Goal: Book appointment/travel/reservation

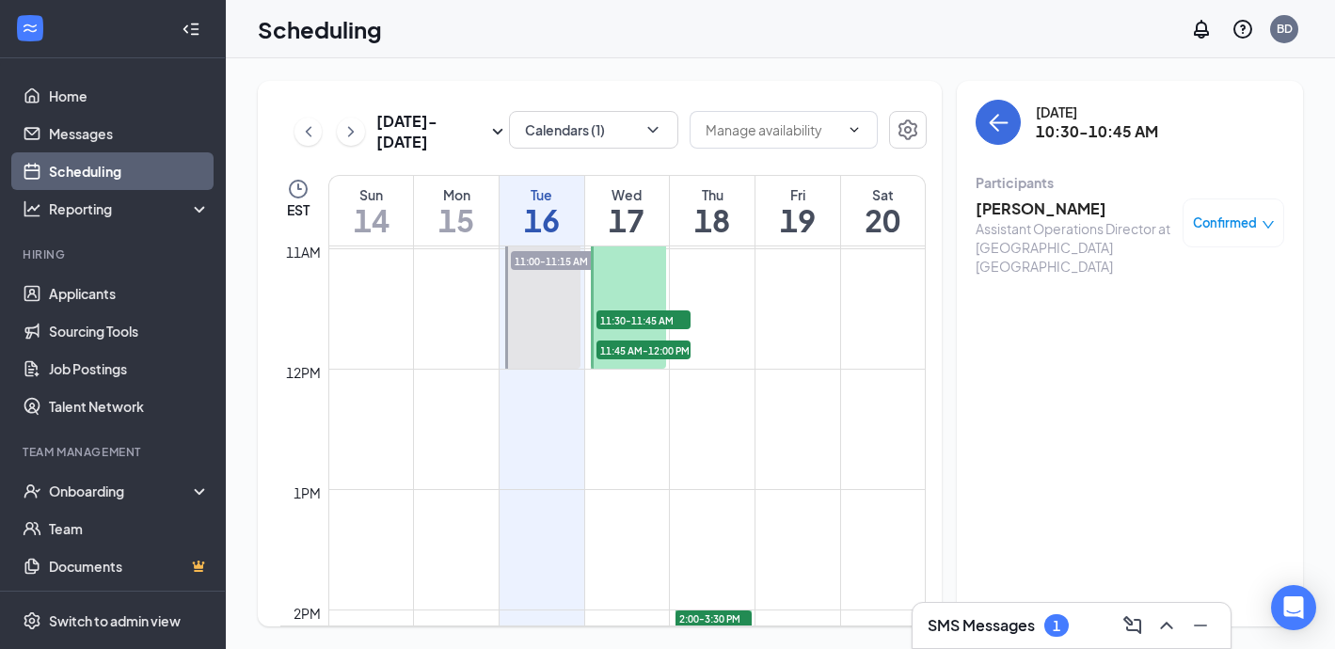
scroll to position [1284, 0]
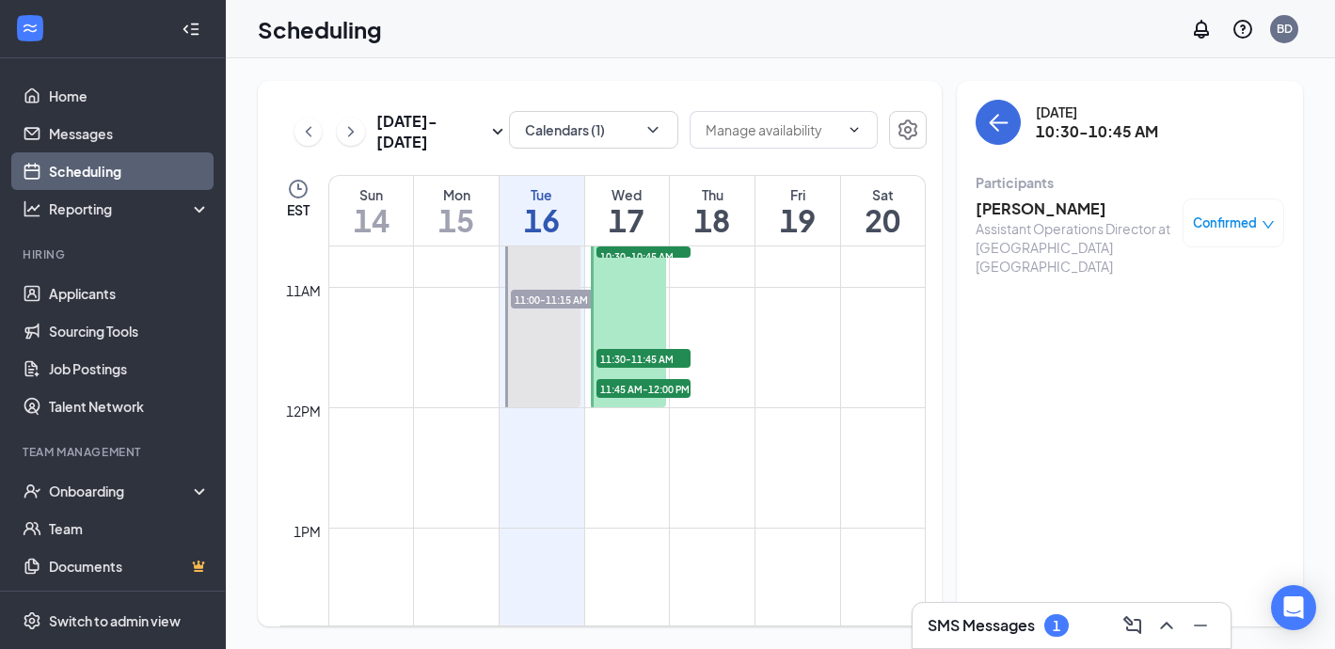
click at [555, 306] on span "11:00-11:15 AM" at bounding box center [558, 299] width 94 height 19
click at [554, 298] on span "11:00-11:15 AM" at bounding box center [558, 299] width 94 height 19
click at [1031, 212] on h3 "[PERSON_NAME]" at bounding box center [1074, 208] width 198 height 21
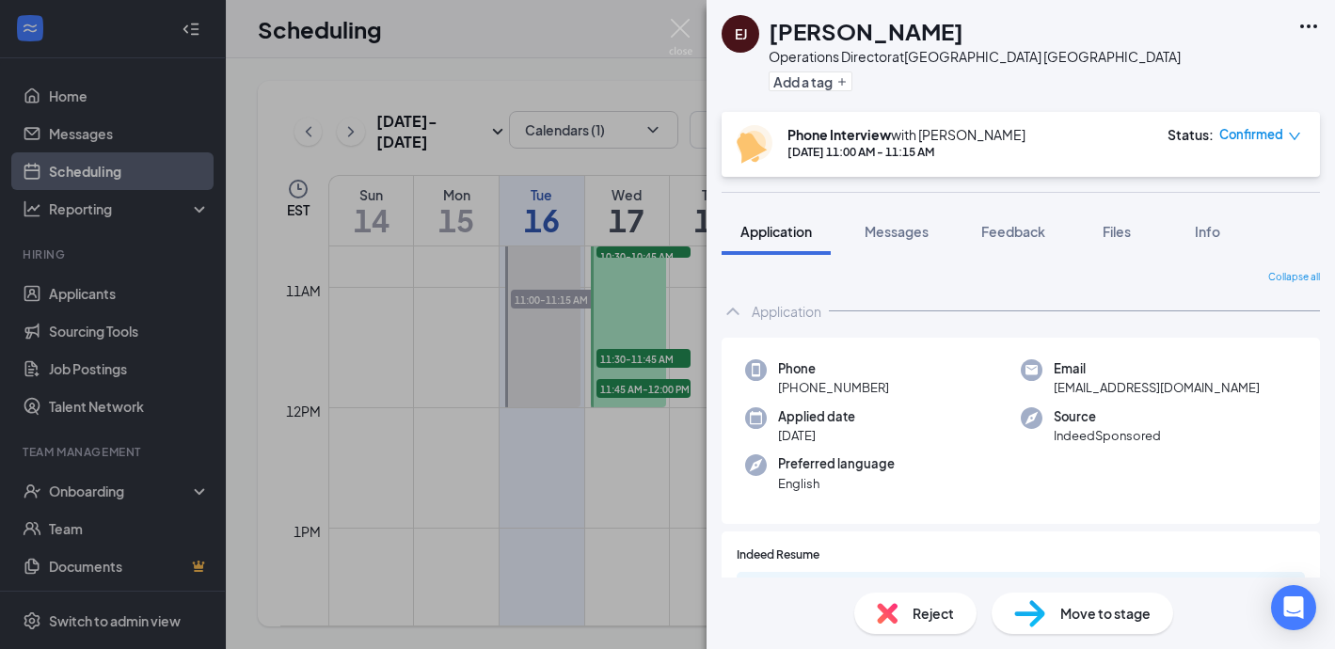
click at [1240, 149] on div "Status : Confirmed" at bounding box center [1234, 144] width 134 height 39
click at [1236, 141] on span "Confirmed" at bounding box center [1251, 134] width 64 height 19
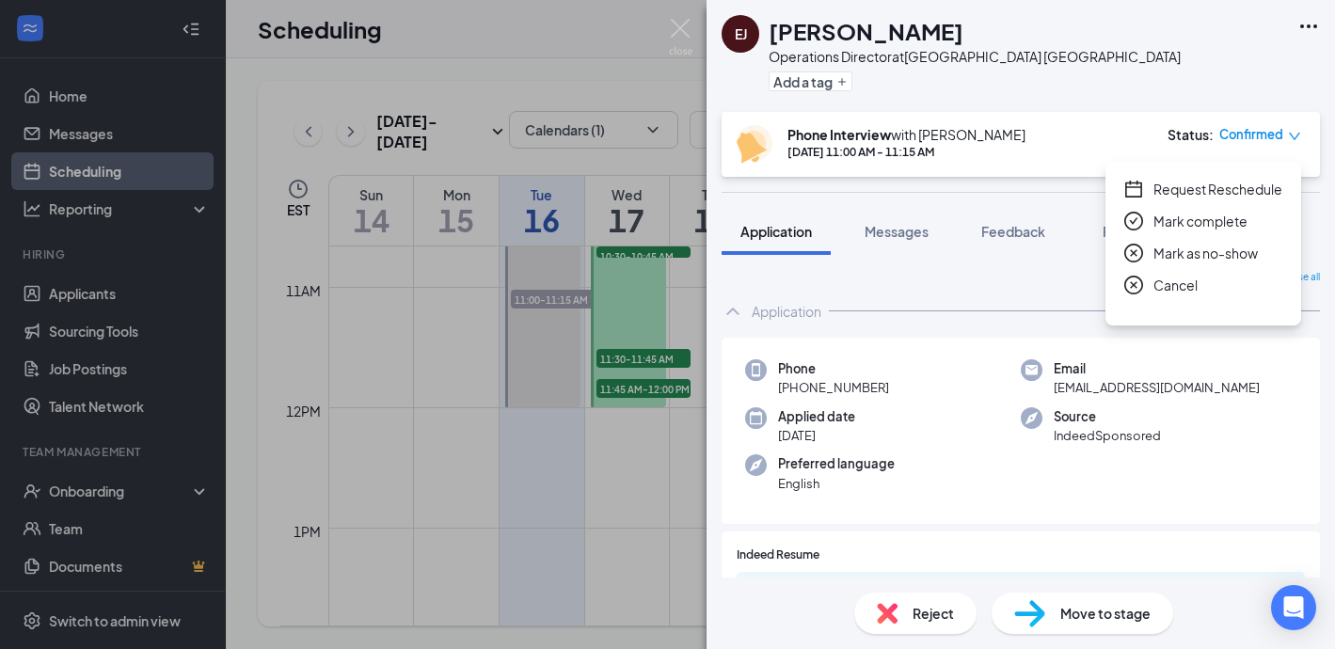
click at [1191, 198] on span "Request Reschedule" at bounding box center [1217, 189] width 129 height 21
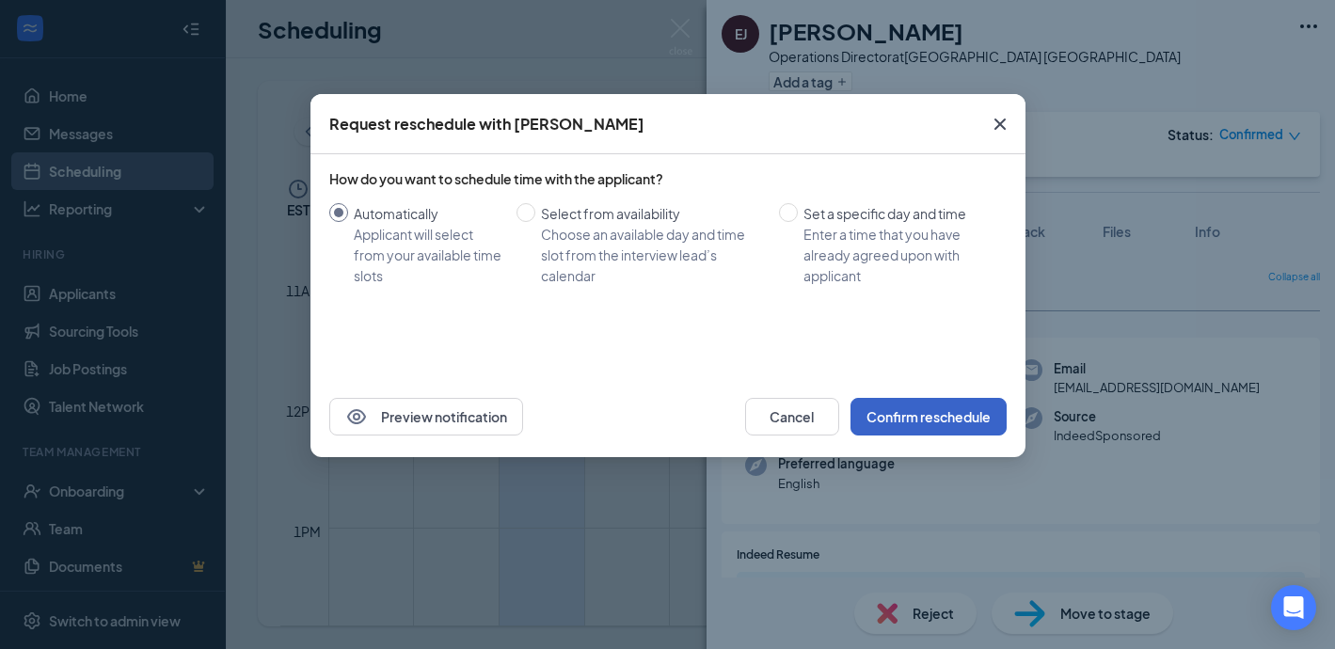
click at [954, 413] on button "Confirm reschedule" at bounding box center [928, 417] width 156 height 38
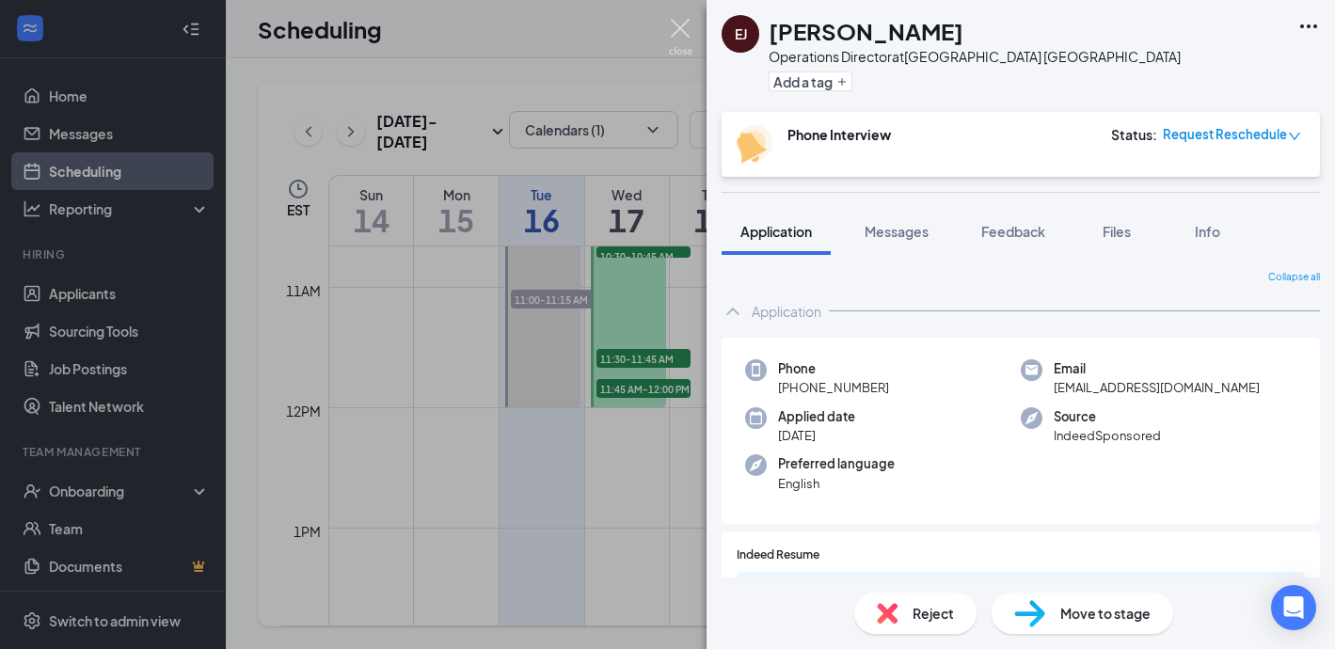
click at [682, 24] on img at bounding box center [681, 37] width 24 height 37
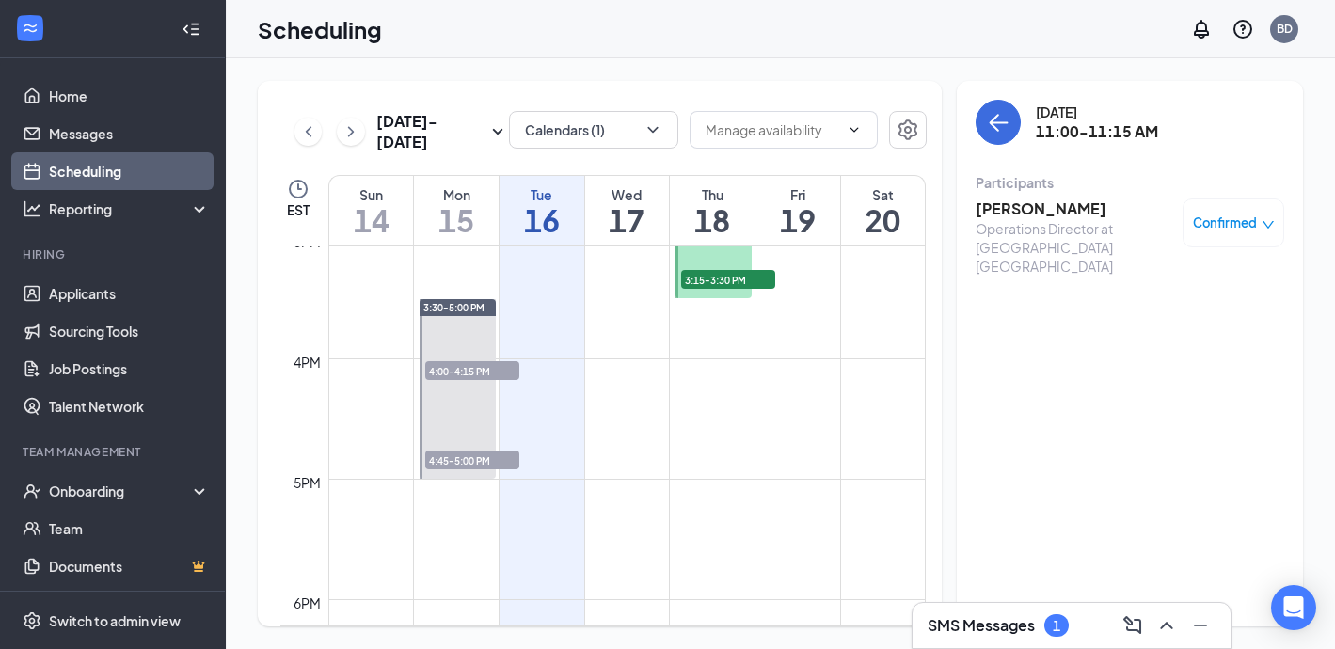
scroll to position [1825, 0]
